Goal: Transaction & Acquisition: Purchase product/service

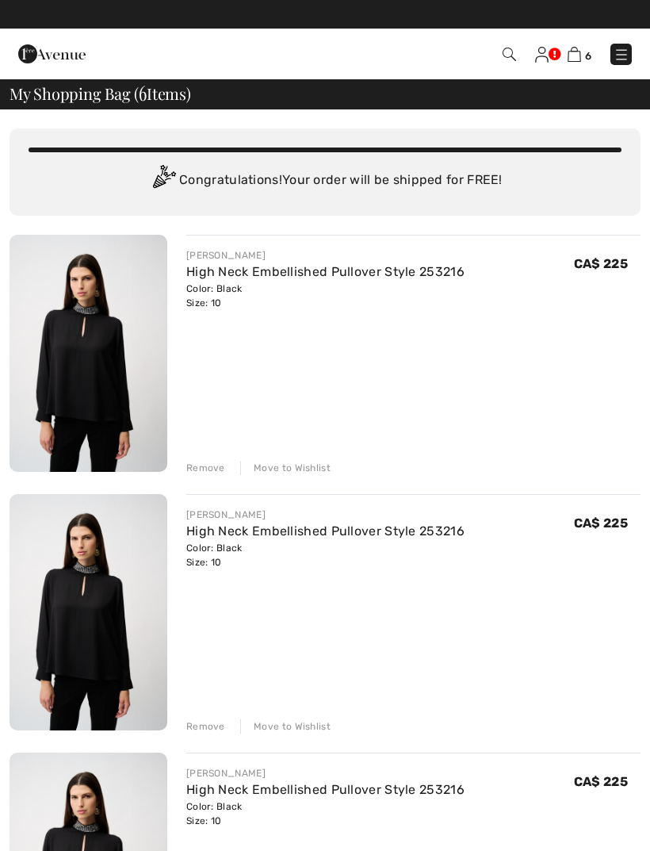
click at [213, 469] on div "Remove" at bounding box center [205, 468] width 39 height 14
click at [209, 473] on div "Remove" at bounding box center [205, 468] width 39 height 14
click at [216, 469] on div "Remove" at bounding box center [205, 468] width 39 height 14
click at [215, 478] on div "[PERSON_NAME] High Neck Embellished Pullover Style 253216 Color: Black Size: 10…" at bounding box center [325, 614] width 631 height 758
click at [213, 470] on div "Remove" at bounding box center [205, 468] width 39 height 14
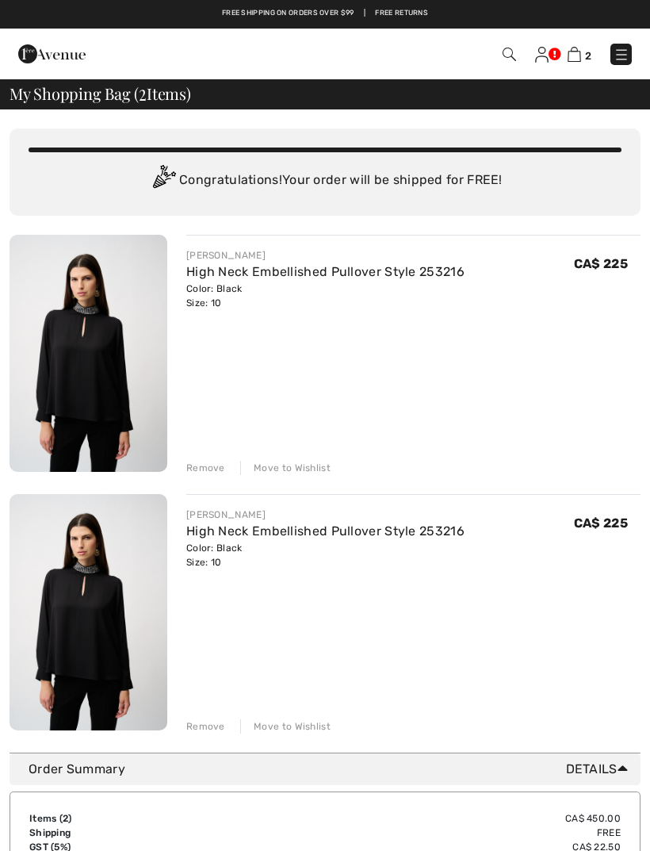
click at [211, 473] on div "Remove" at bounding box center [205, 468] width 39 height 14
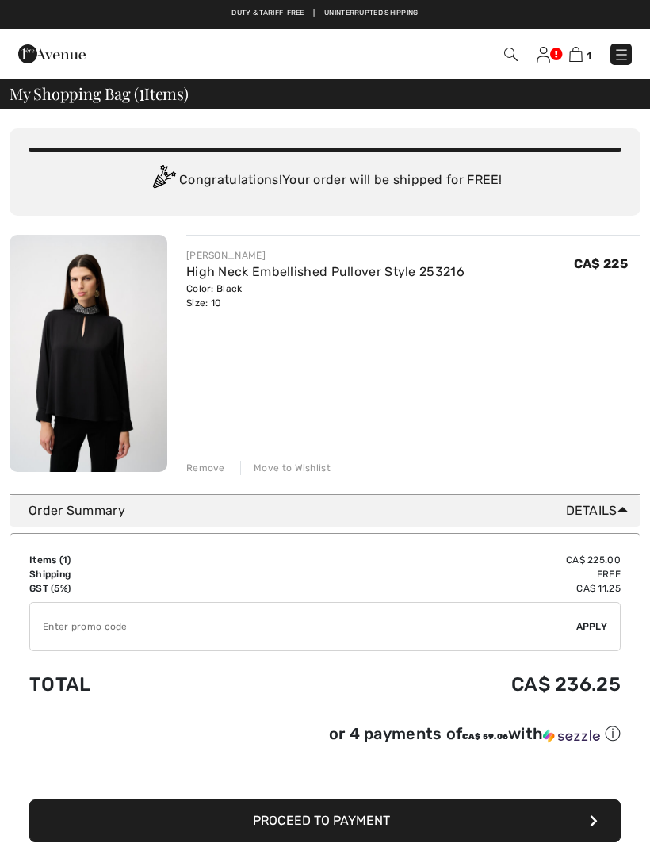
click at [346, 834] on button "Proceed to Payment" at bounding box center [325, 820] width 592 height 43
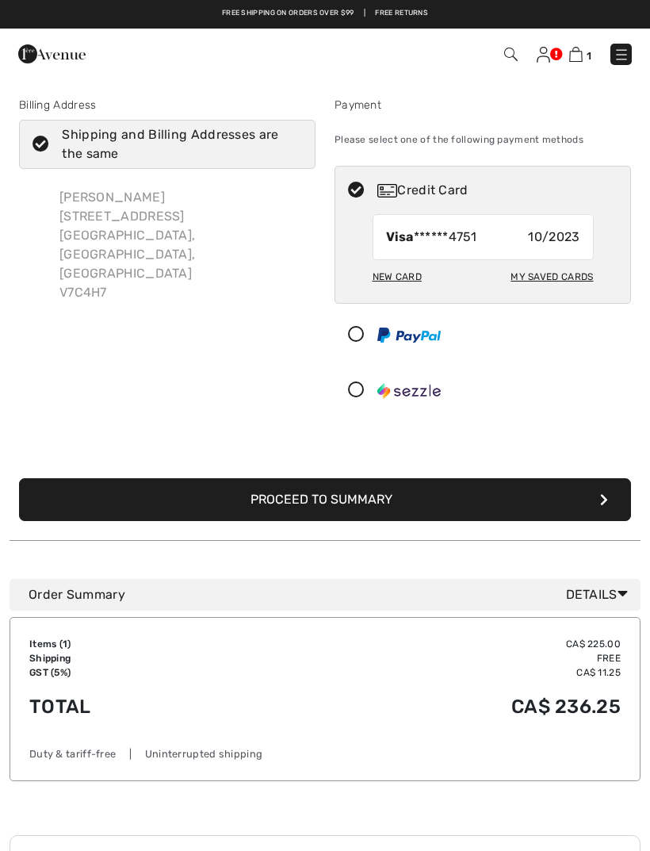
click at [180, 213] on div "[PERSON_NAME] [STREET_ADDRESS]" at bounding box center [181, 245] width 269 height 140
click at [128, 221] on div "[PERSON_NAME] [STREET_ADDRESS]" at bounding box center [181, 245] width 269 height 140
click at [48, 145] on icon at bounding box center [41, 144] width 42 height 17
click at [292, 145] on input "Shipping and Billing Addresses are the same" at bounding box center [297, 145] width 10 height 48
checkbox input "false"
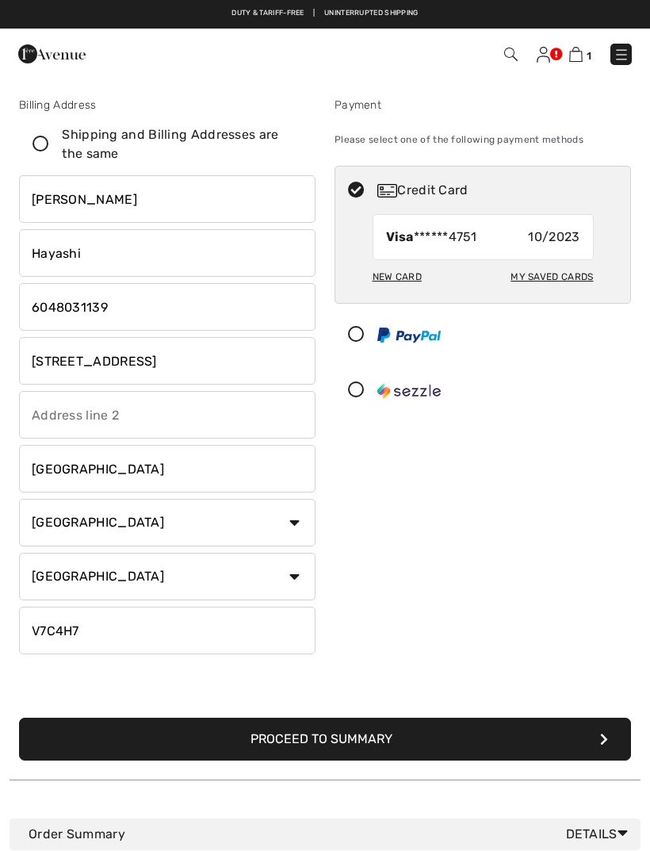
click at [174, 360] on input "[STREET_ADDRESS]" at bounding box center [167, 361] width 297 height 48
type input "7"
type input "[STREET_ADDRESS]"
click at [111, 469] on input "[GEOGRAPHIC_DATA]" at bounding box center [167, 469] width 297 height 48
type input "R"
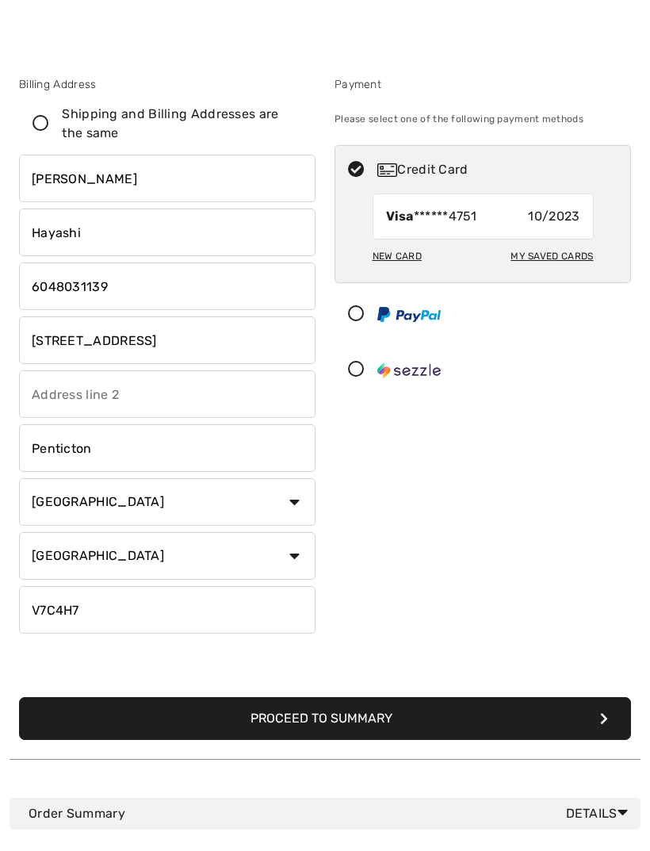
type input "Penticton"
click at [104, 610] on input "V7C4H7" at bounding box center [167, 631] width 297 height 48
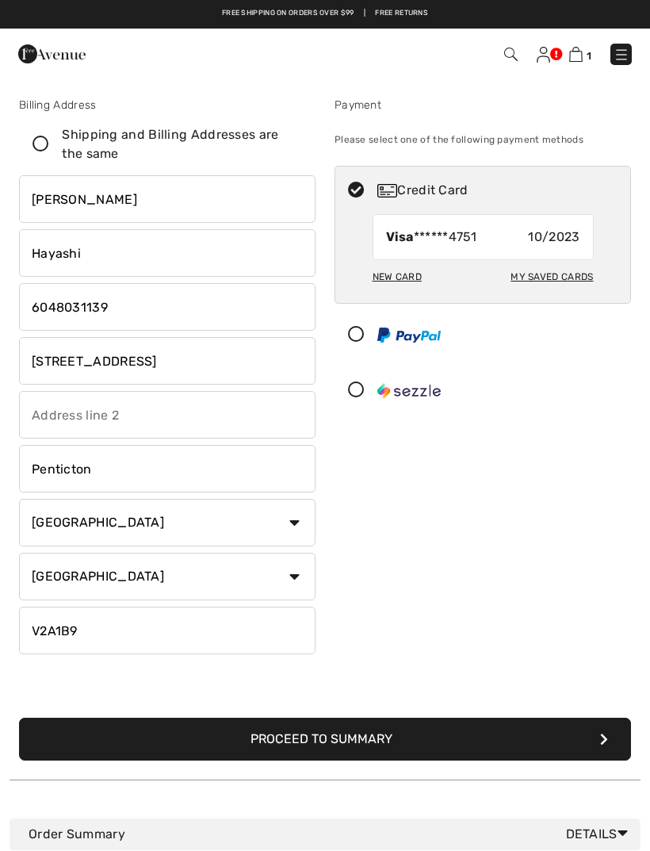
type input "V2A1B9"
click at [362, 188] on icon at bounding box center [356, 190] width 42 height 17
click at [367, 200] on div "Credit Card" at bounding box center [482, 191] width 295 height 48
click at [495, 242] on div "Visa ******4751 10/2023" at bounding box center [483, 237] width 221 height 46
click at [397, 281] on div "New Card" at bounding box center [397, 276] width 49 height 27
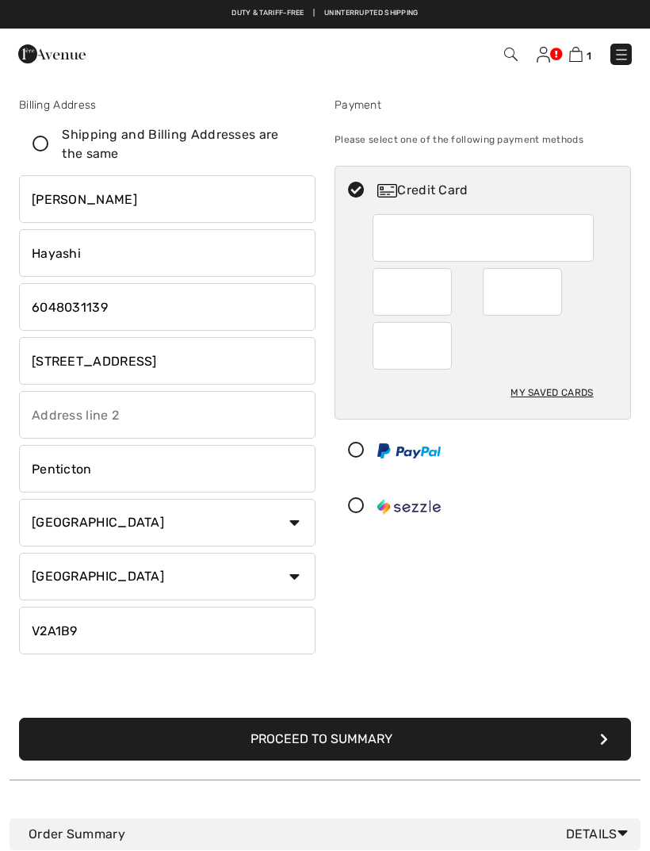
click at [559, 298] on div at bounding box center [522, 292] width 79 height 48
click at [558, 396] on div "My Saved Cards" at bounding box center [552, 392] width 82 height 27
radio input "true"
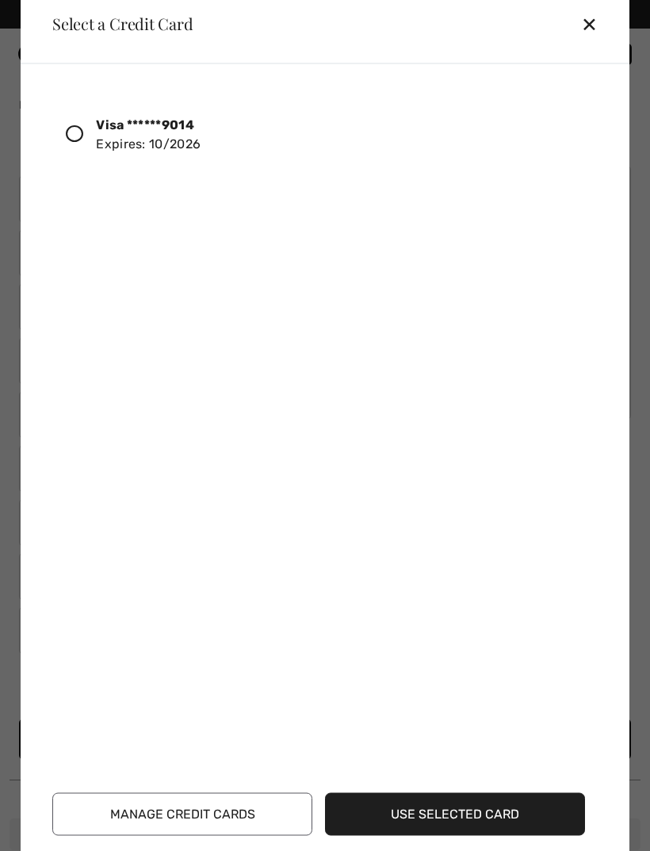
click at [590, 27] on div "✕" at bounding box center [595, 23] width 29 height 33
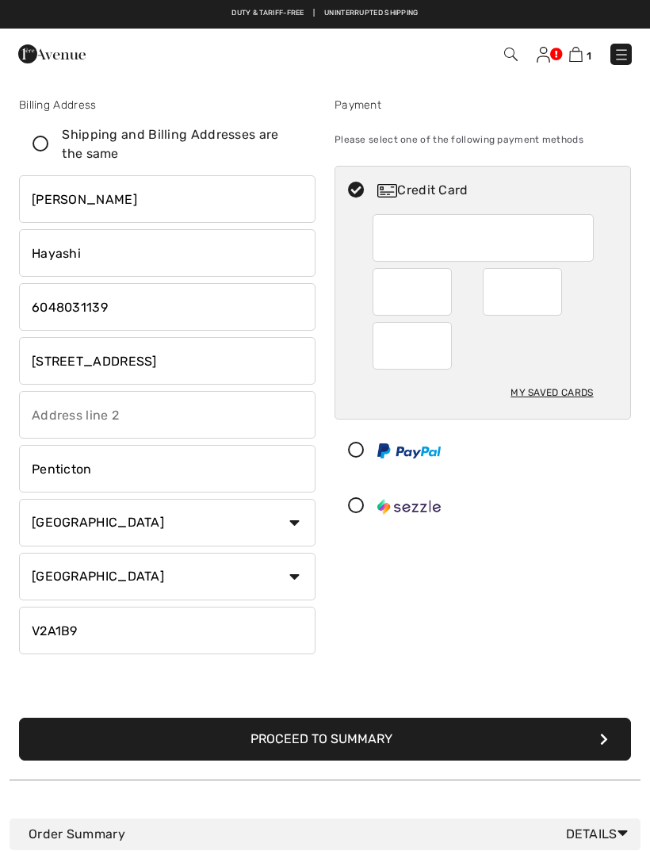
click at [353, 729] on button "Proceed to Summary" at bounding box center [325, 739] width 612 height 43
click at [353, 730] on button "Proceed to Summary" at bounding box center [325, 739] width 612 height 43
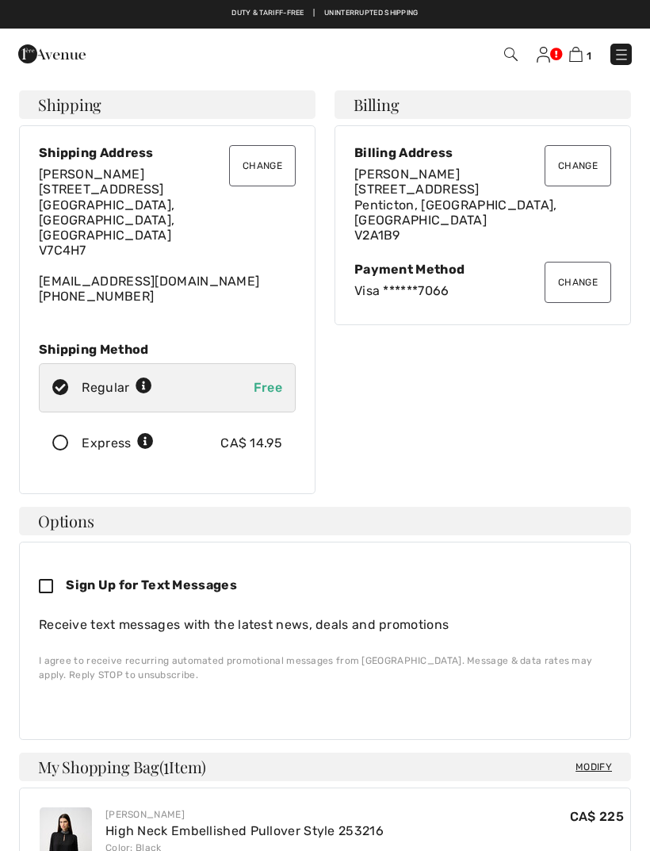
click at [266, 178] on button "Change" at bounding box center [262, 165] width 67 height 41
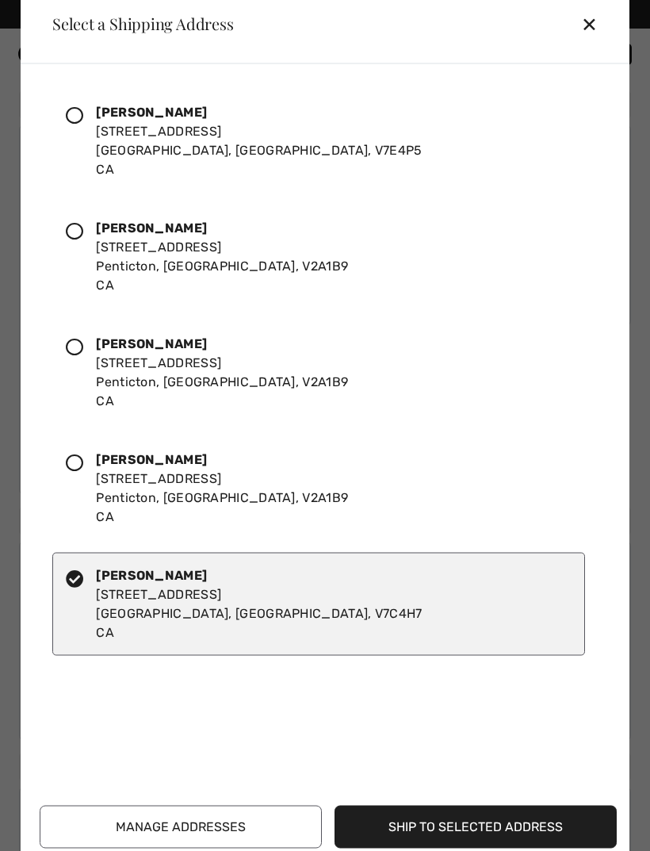
click at [84, 238] on div at bounding box center [81, 256] width 30 height 76
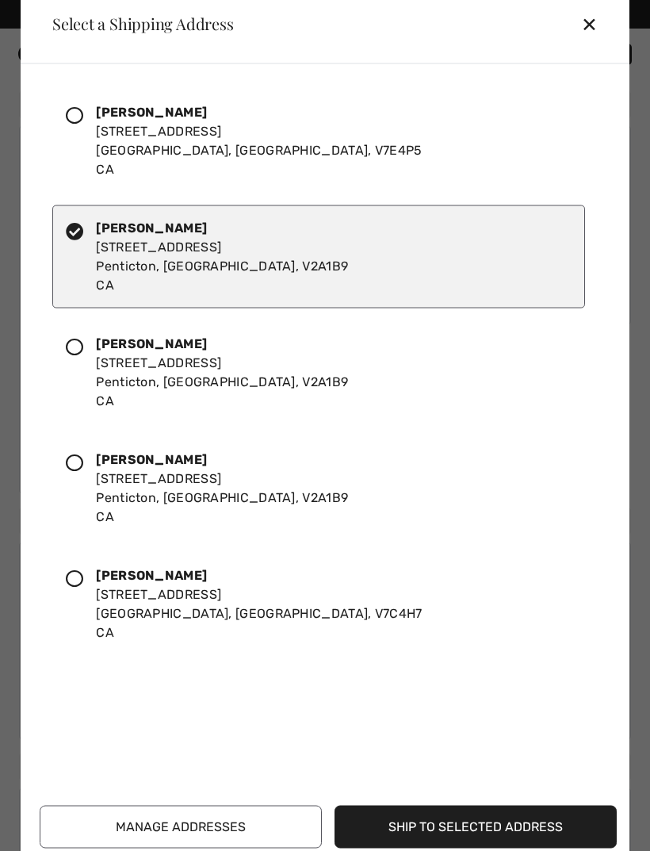
click at [508, 829] on button "Ship to Selected Address" at bounding box center [476, 826] width 282 height 43
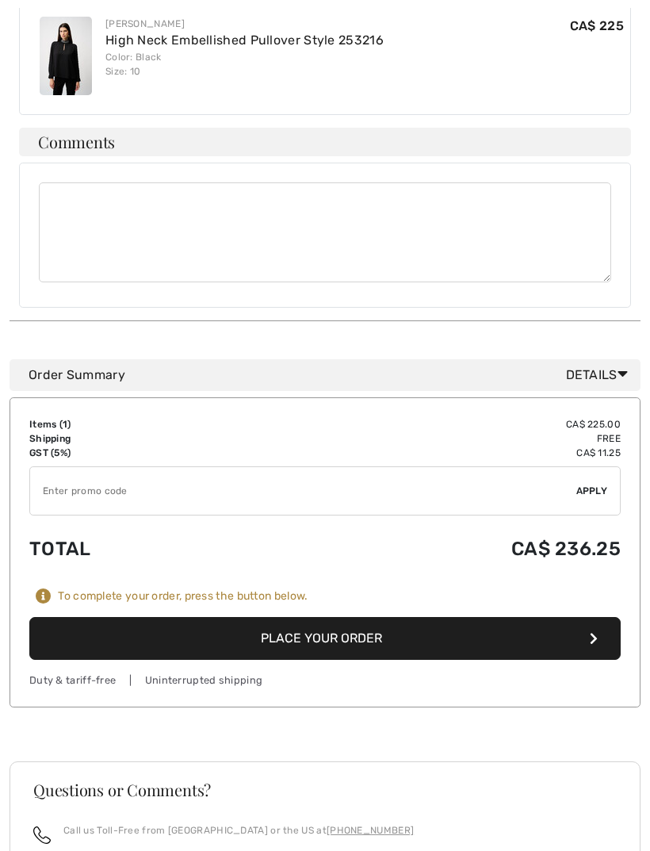
scroll to position [776, 0]
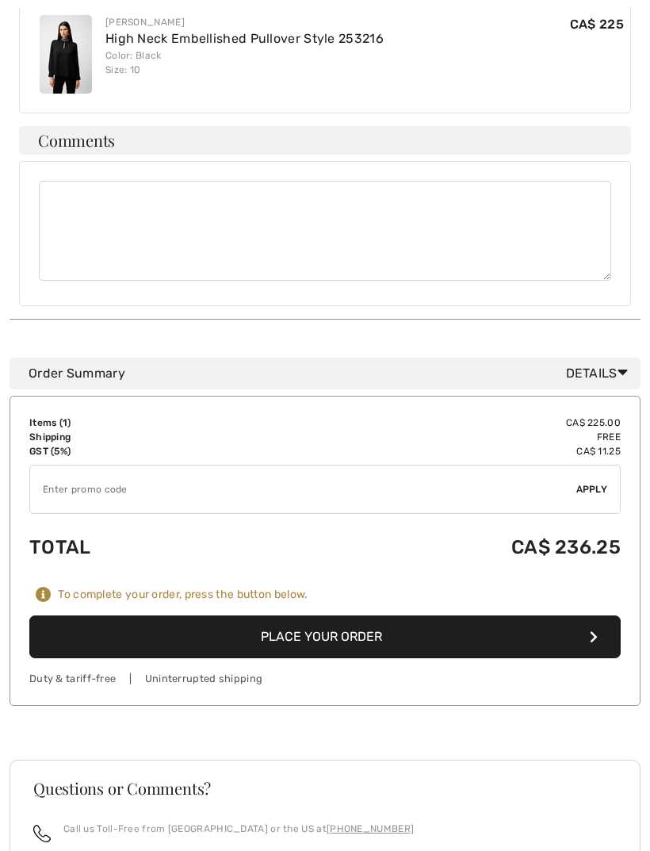
click at [379, 622] on button "Place Your Order" at bounding box center [325, 637] width 592 height 43
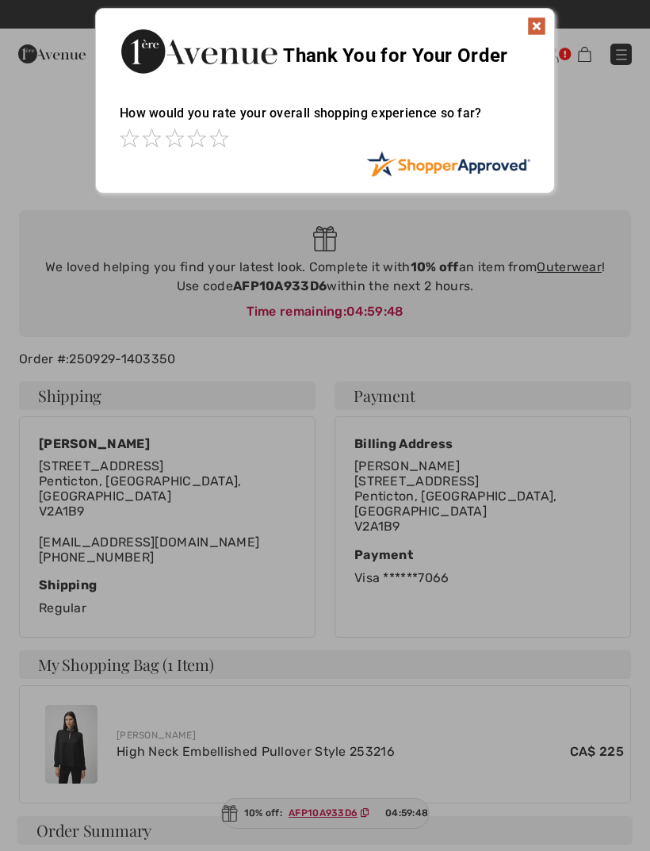
click at [536, 26] on img at bounding box center [536, 26] width 19 height 19
